Goal: Answer question/provide support: Share knowledge or assist other users

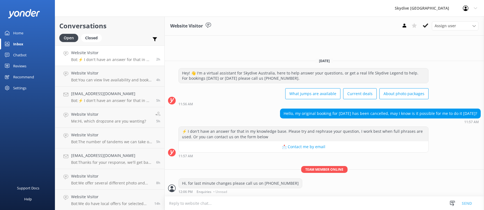
drag, startPoint x: 88, startPoint y: 59, endPoint x: 91, endPoint y: 59, distance: 3.0
click at [88, 59] on p "Bot: ⚡ I don't have an answer for that in my knowledge base. Please try and rep…" at bounding box center [111, 59] width 81 height 5
